Goal: Information Seeking & Learning: Understand process/instructions

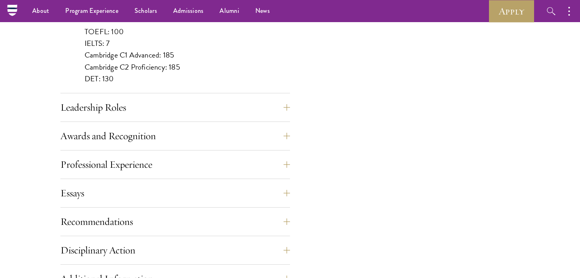
scroll to position [788, 0]
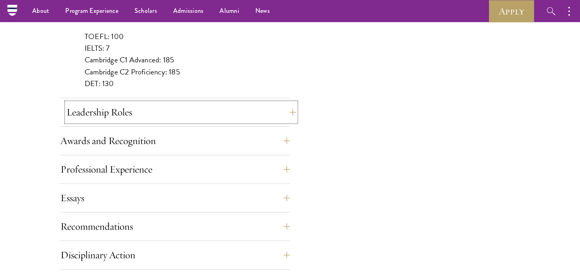
click at [130, 113] on button "Leadership Roles" at bounding box center [180, 112] width 229 height 19
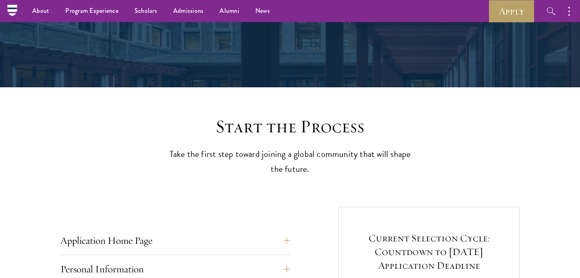
scroll to position [87, 0]
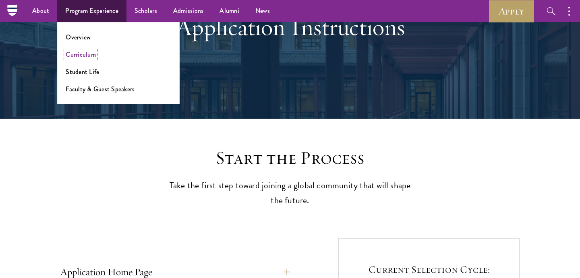
click at [89, 56] on link "Curriculum" at bounding box center [81, 54] width 30 height 9
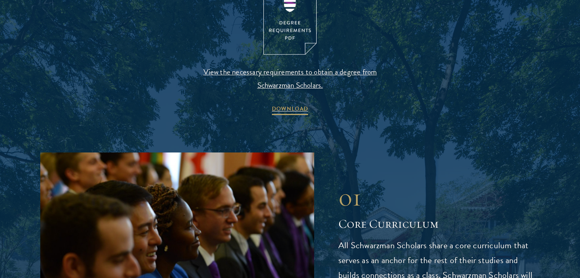
scroll to position [944, 0]
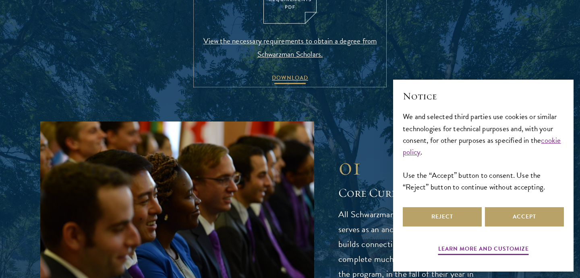
click at [286, 80] on span "DOWNLOAD" at bounding box center [290, 79] width 36 height 12
click at [512, 221] on button "Accept" at bounding box center [524, 216] width 79 height 19
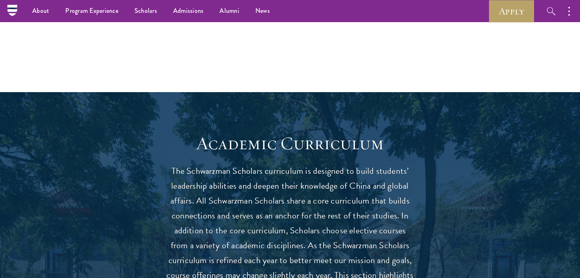
scroll to position [0, 0]
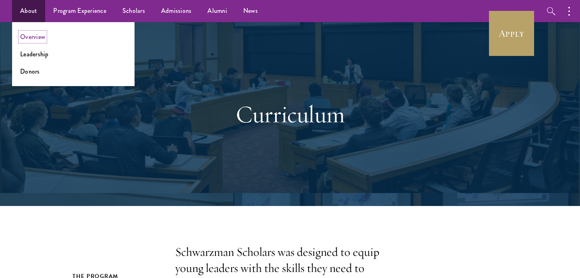
click at [39, 37] on link "Overview" at bounding box center [32, 36] width 25 height 9
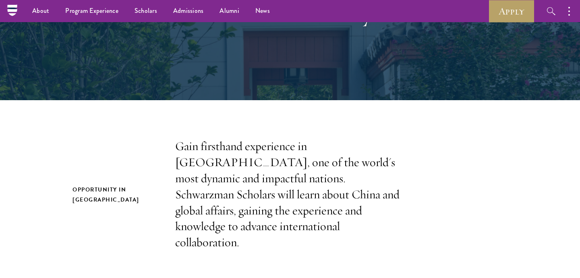
scroll to position [113, 0]
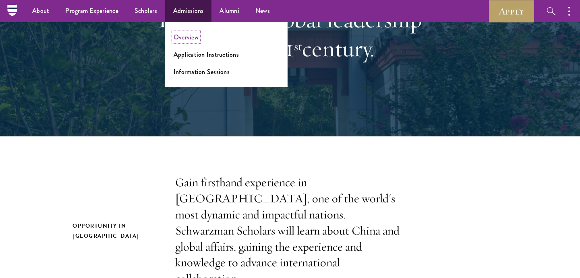
click at [187, 36] on link "Overview" at bounding box center [185, 37] width 25 height 9
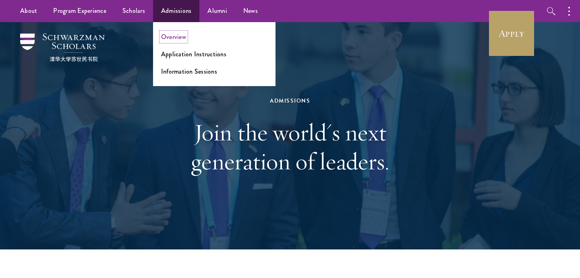
click at [176, 38] on link "Overview" at bounding box center [173, 36] width 25 height 9
click at [181, 54] on link "Application Instructions" at bounding box center [193, 54] width 65 height 9
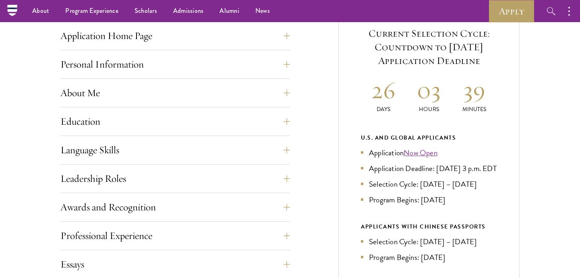
scroll to position [304, 0]
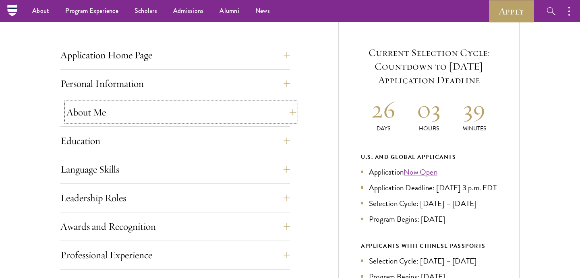
click at [233, 107] on button "About Me" at bounding box center [180, 112] width 229 height 19
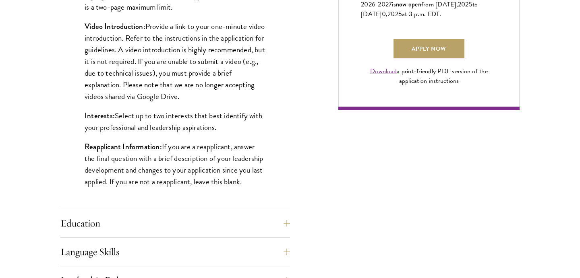
scroll to position [622, 0]
